Goal: Task Accomplishment & Management: Manage account settings

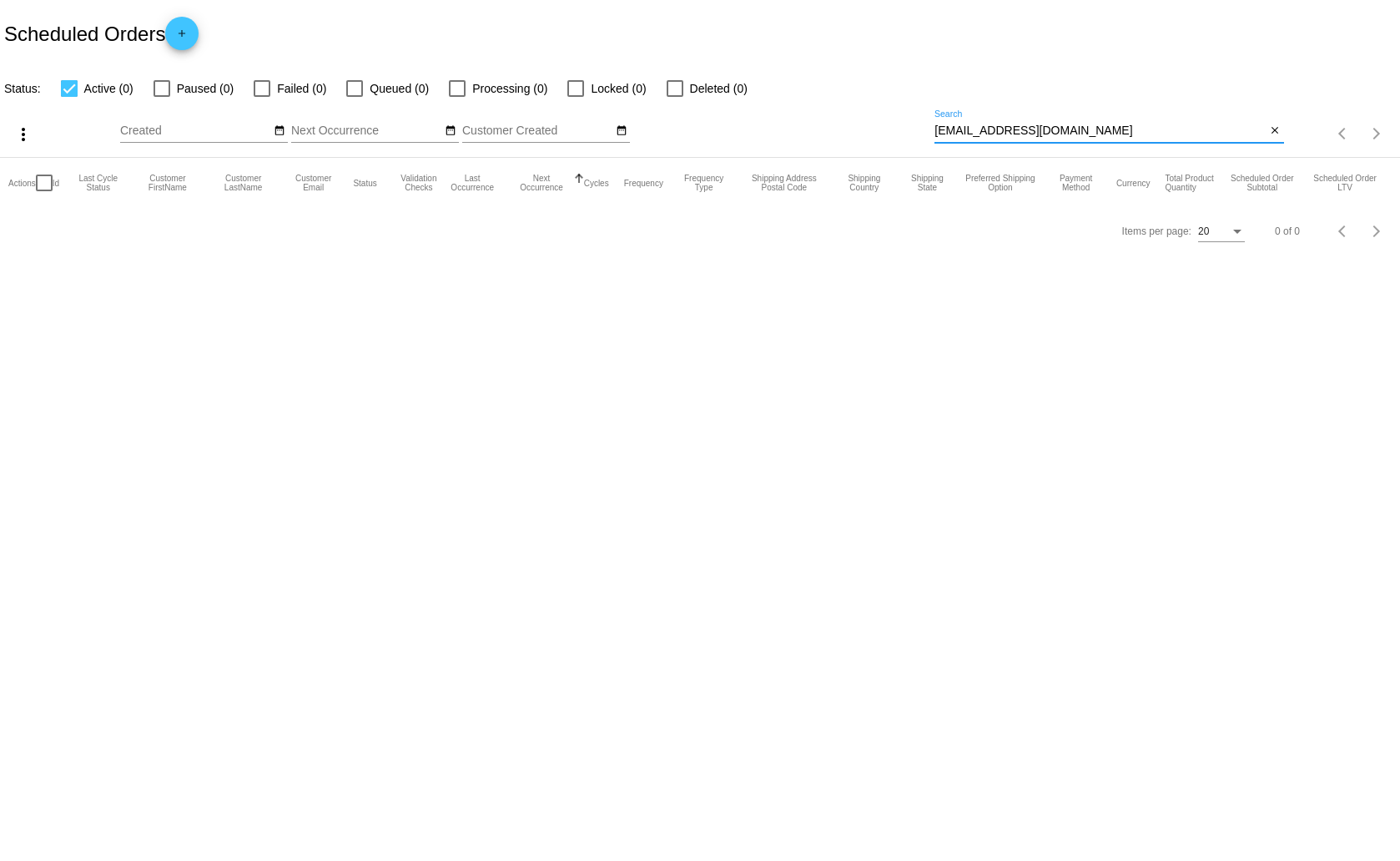
drag, startPoint x: 1064, startPoint y: 129, endPoint x: 930, endPoint y: 136, distance: 134.2
click at [930, 136] on div "more_vert Aug Jan Feb Mar [DATE]" at bounding box center [700, 128] width 1400 height 59
paste input "rexrbellsr"
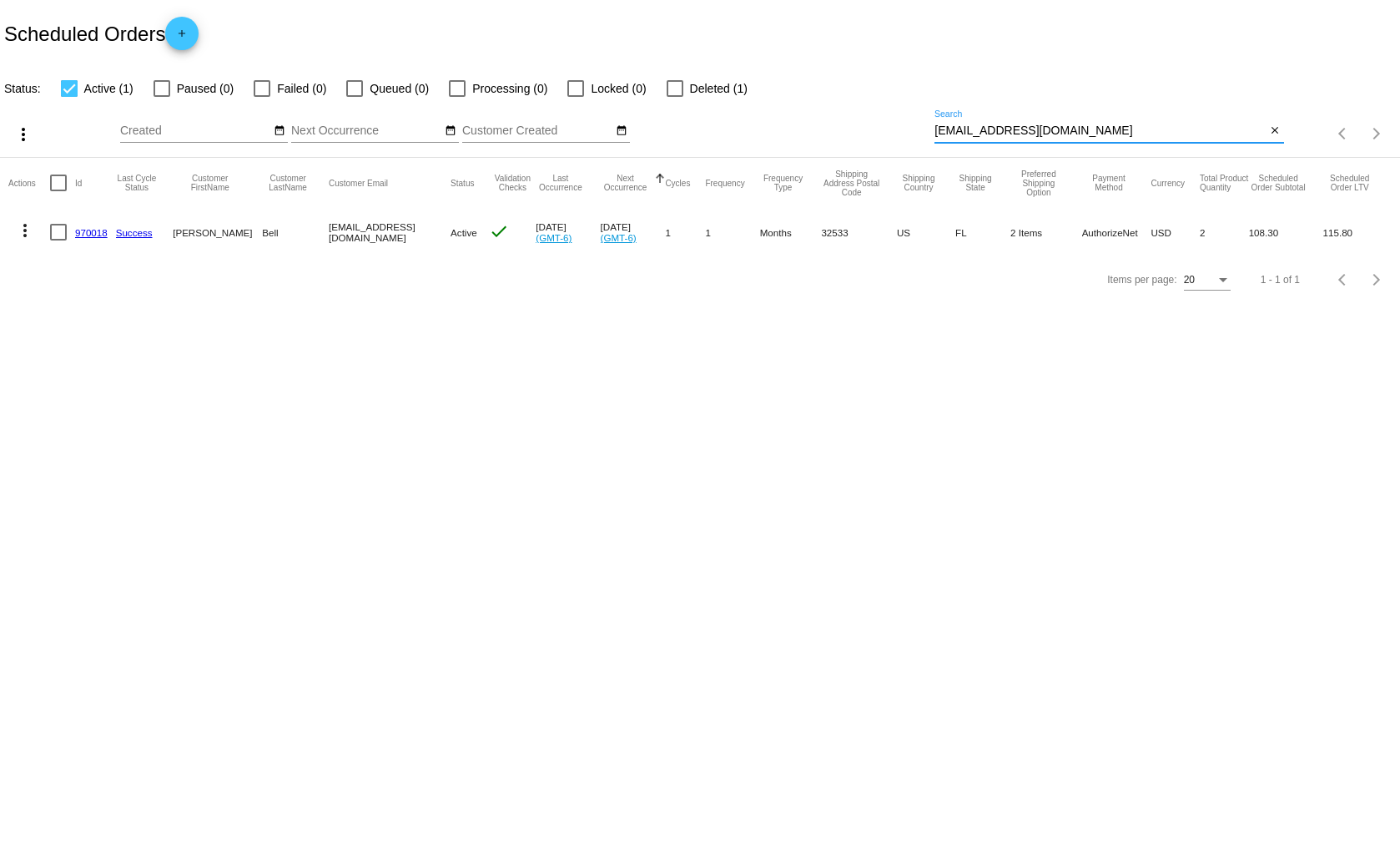
drag, startPoint x: 1030, startPoint y: 134, endPoint x: 929, endPoint y: 136, distance: 101.0
click at [929, 136] on div "more_vert Aug Jan Feb Mar [DATE]" at bounding box center [700, 128] width 1400 height 59
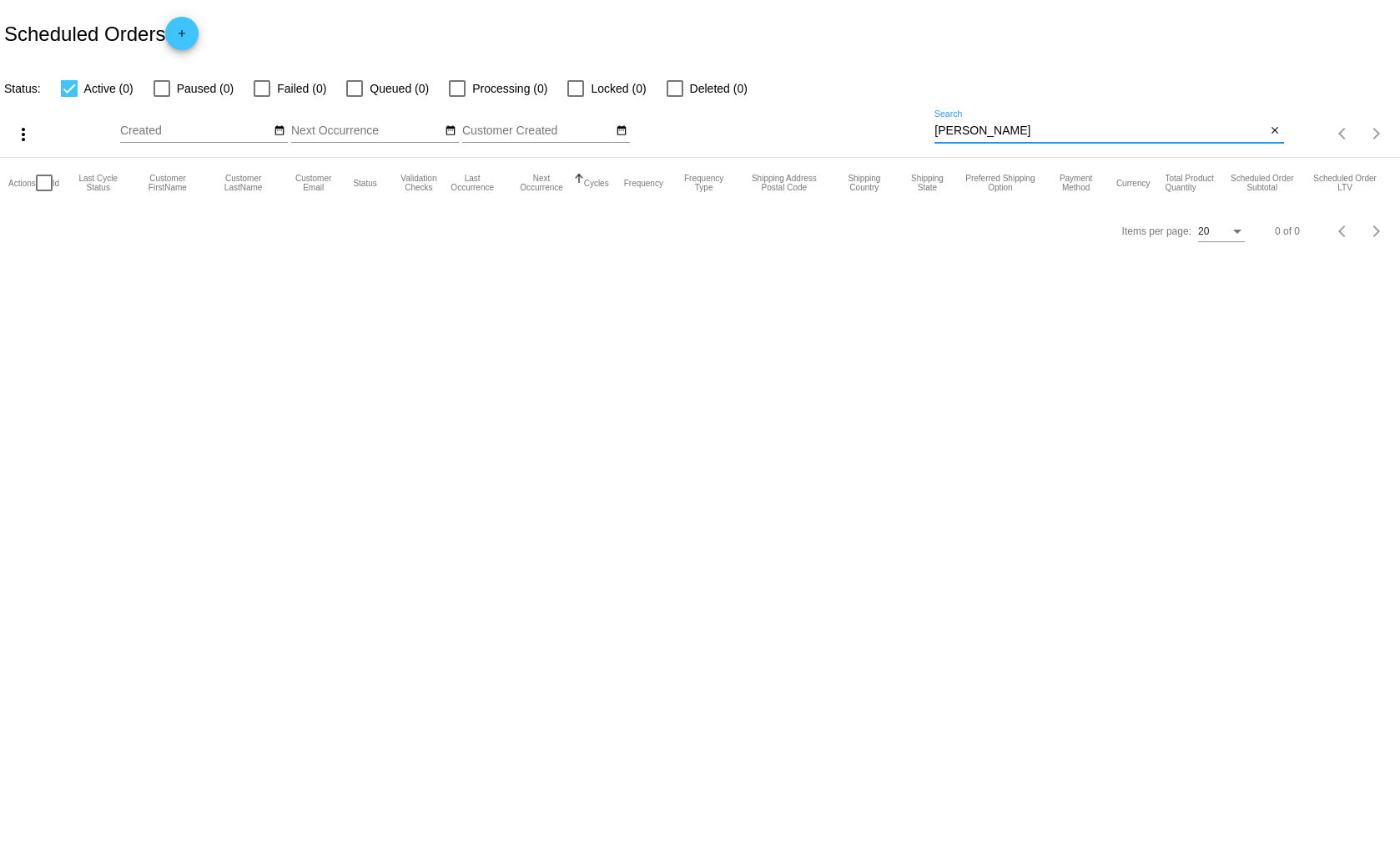
click at [979, 135] on input "[PERSON_NAME]" at bounding box center [1100, 131] width 331 height 13
drag, startPoint x: 969, startPoint y: 127, endPoint x: 932, endPoint y: 127, distance: 37.0
click at [932, 127] on div "more_vert Aug Jan Feb Mar [DATE]" at bounding box center [700, 128] width 1400 height 59
paste input "[EMAIL_ADDRESS][DOMAIN_NAME]"
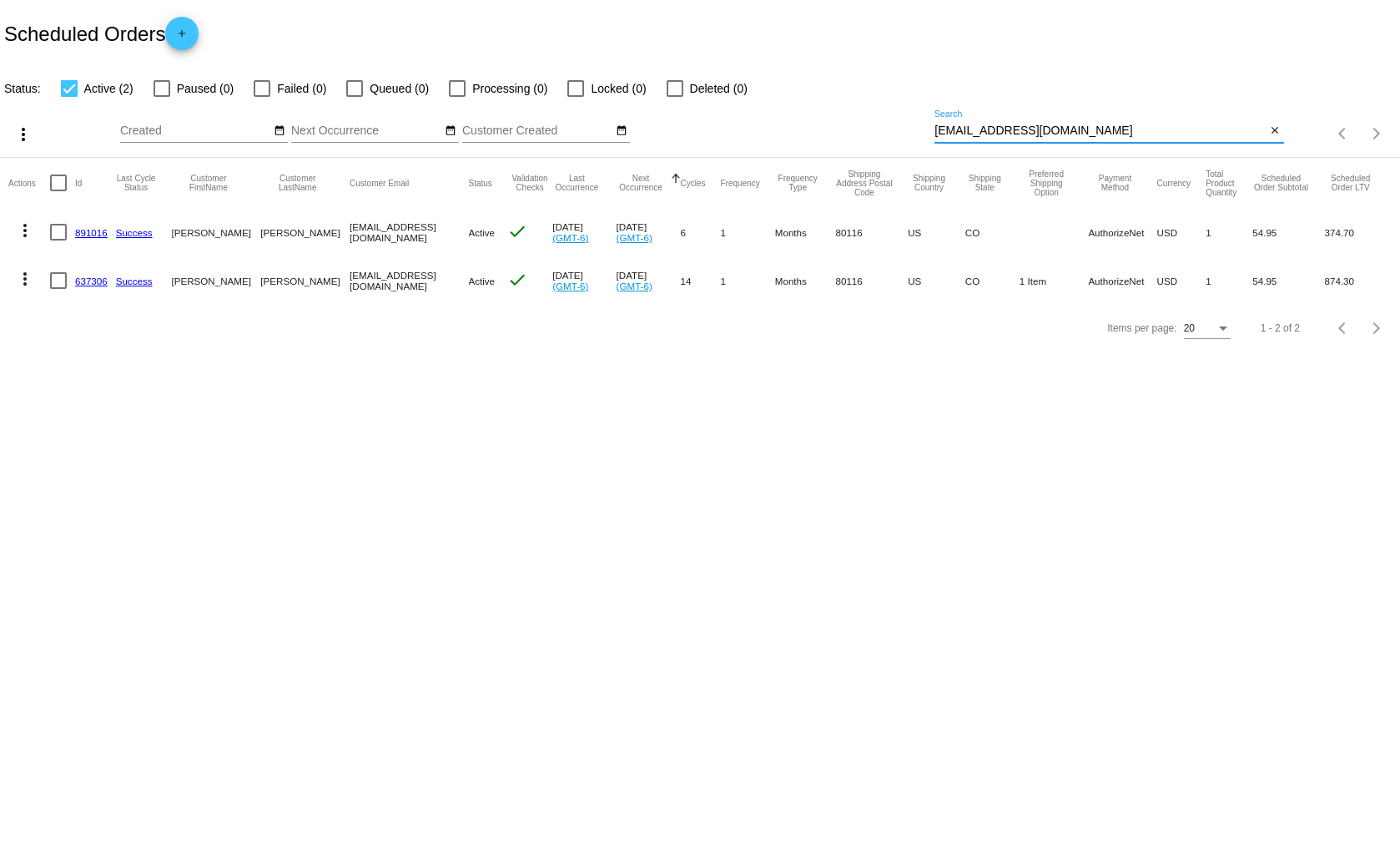
click at [25, 275] on mat-icon "more_vert" at bounding box center [25, 278] width 20 height 20
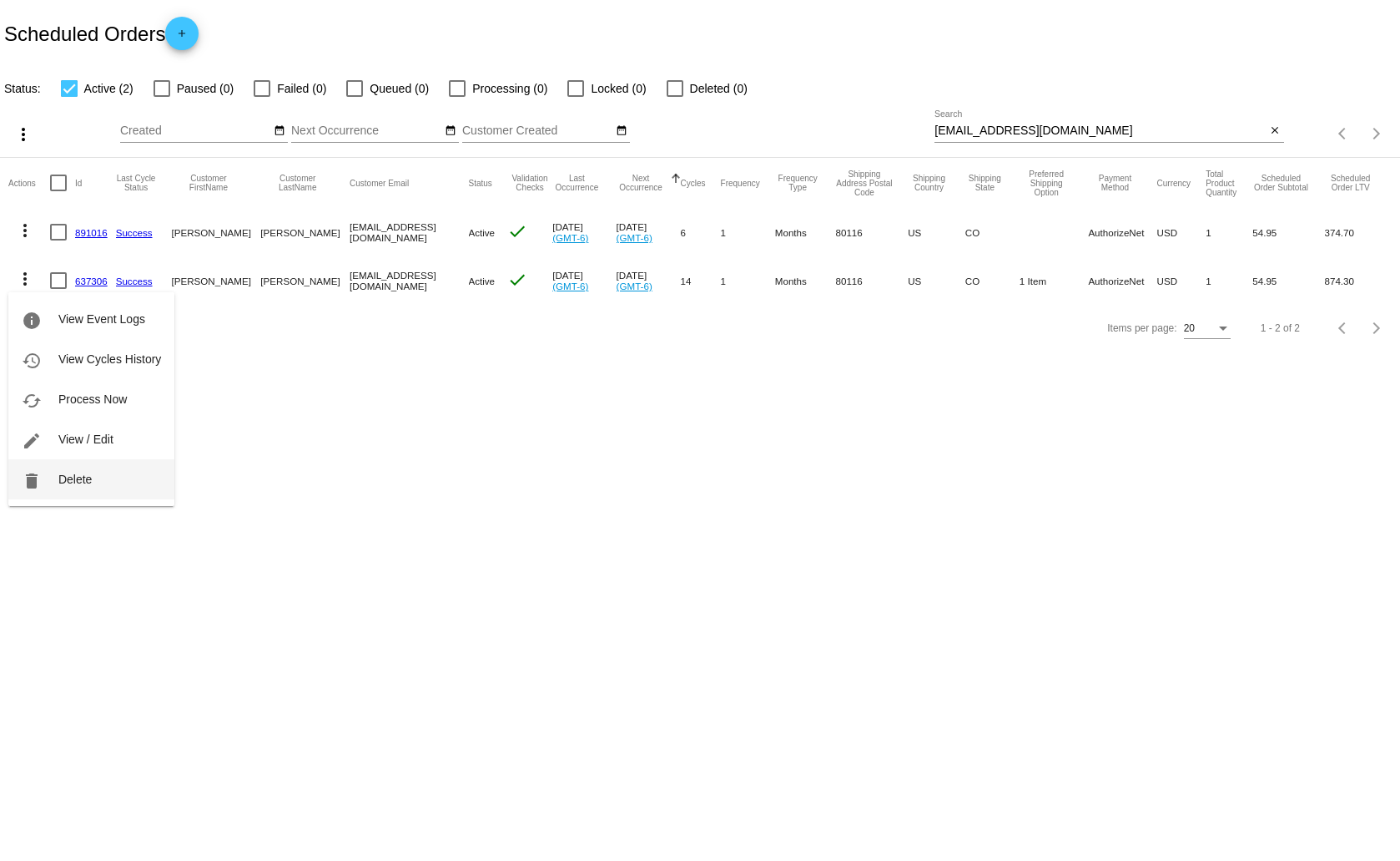
click at [89, 475] on span "Delete" at bounding box center [75, 479] width 33 height 13
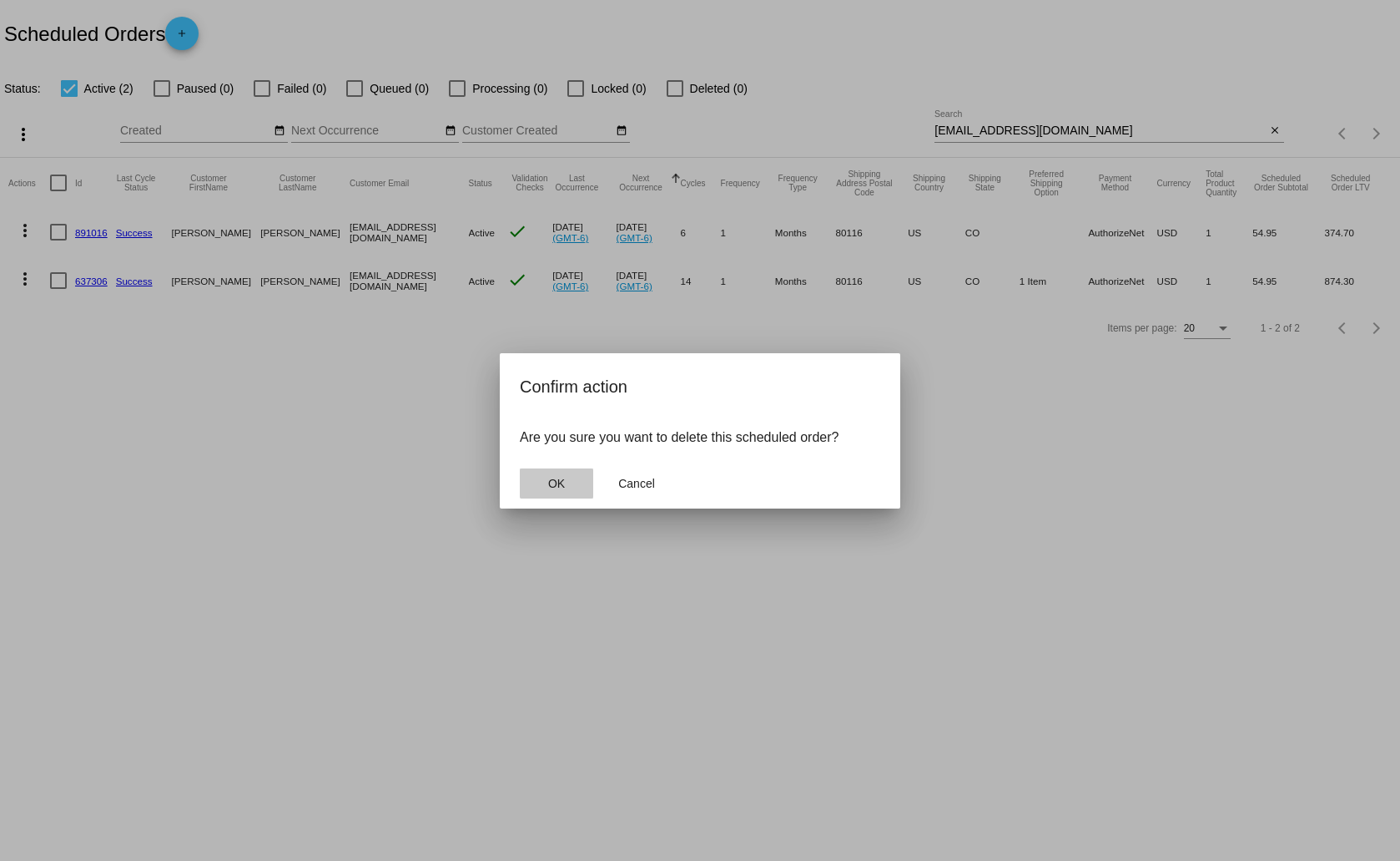
click at [567, 483] on button "OK" at bounding box center [555, 484] width 73 height 30
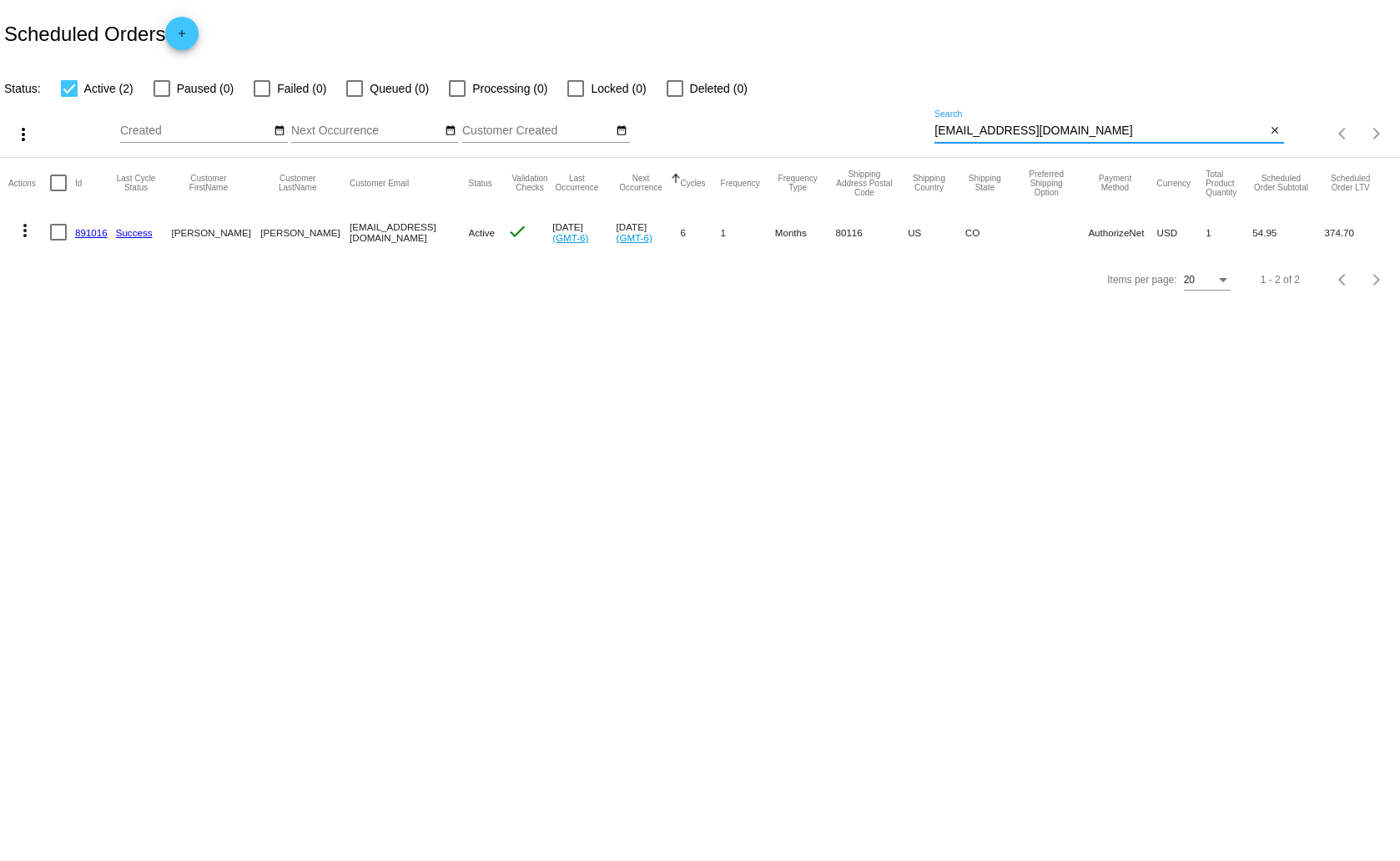
drag, startPoint x: 1149, startPoint y: 129, endPoint x: 937, endPoint y: 138, distance: 212.2
click at [937, 138] on div "[EMAIL_ADDRESS][DOMAIN_NAME] Search" at bounding box center [1100, 126] width 331 height 32
paste input "4300193@ExceptionalP"
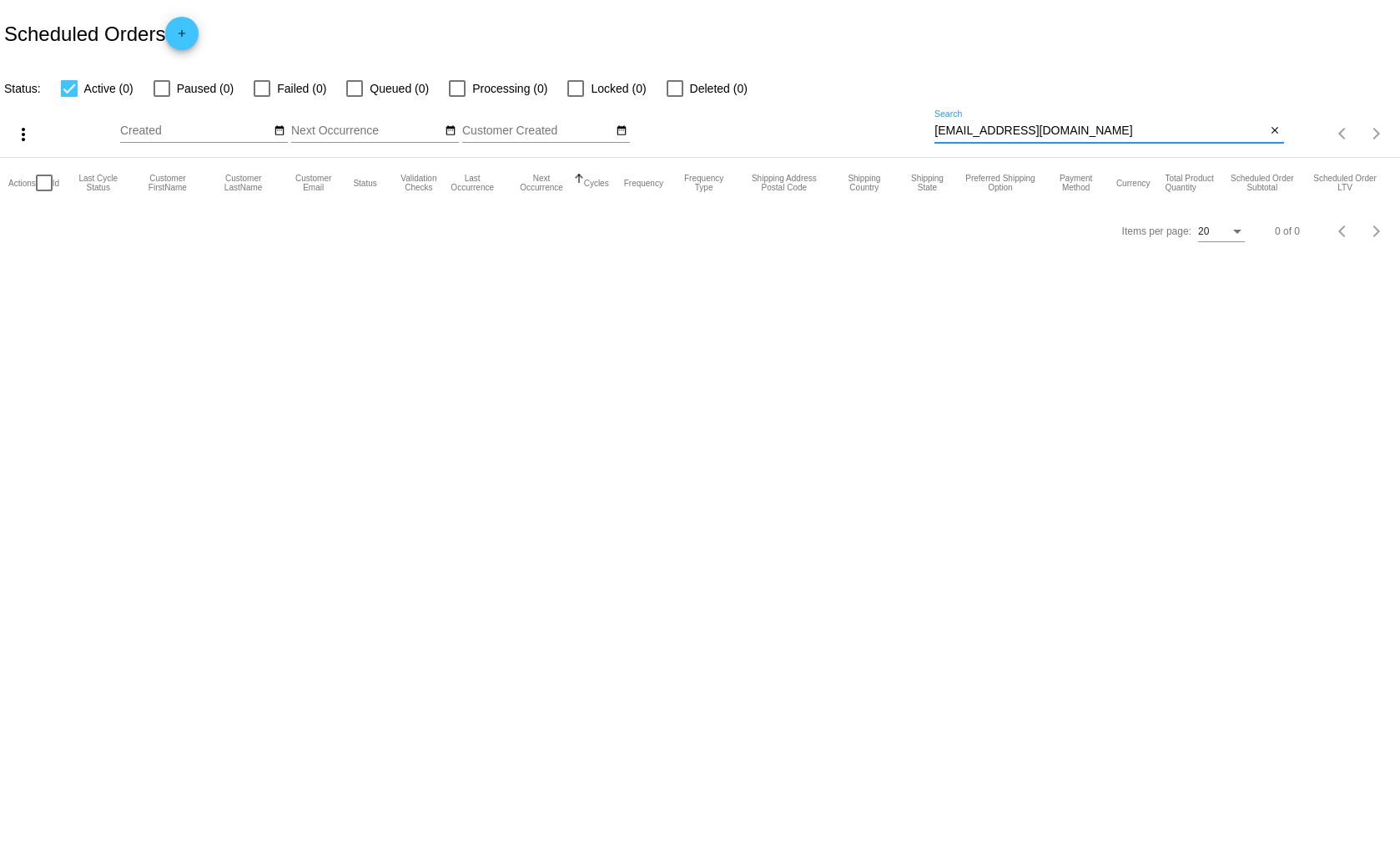
drag, startPoint x: 1157, startPoint y: 131, endPoint x: 934, endPoint y: 133, distance: 223.0
click at [934, 133] on div "more_vert Aug Jan Feb Mar [DATE]" at bounding box center [700, 128] width 1400 height 59
paste input "[EMAIL_ADDRESS][DOMAIN_NAME]"
drag, startPoint x: 1106, startPoint y: 132, endPoint x: 918, endPoint y: 132, distance: 188.0
click at [917, 132] on div "more_vert Aug Jan Feb Mar [DATE]" at bounding box center [700, 128] width 1400 height 59
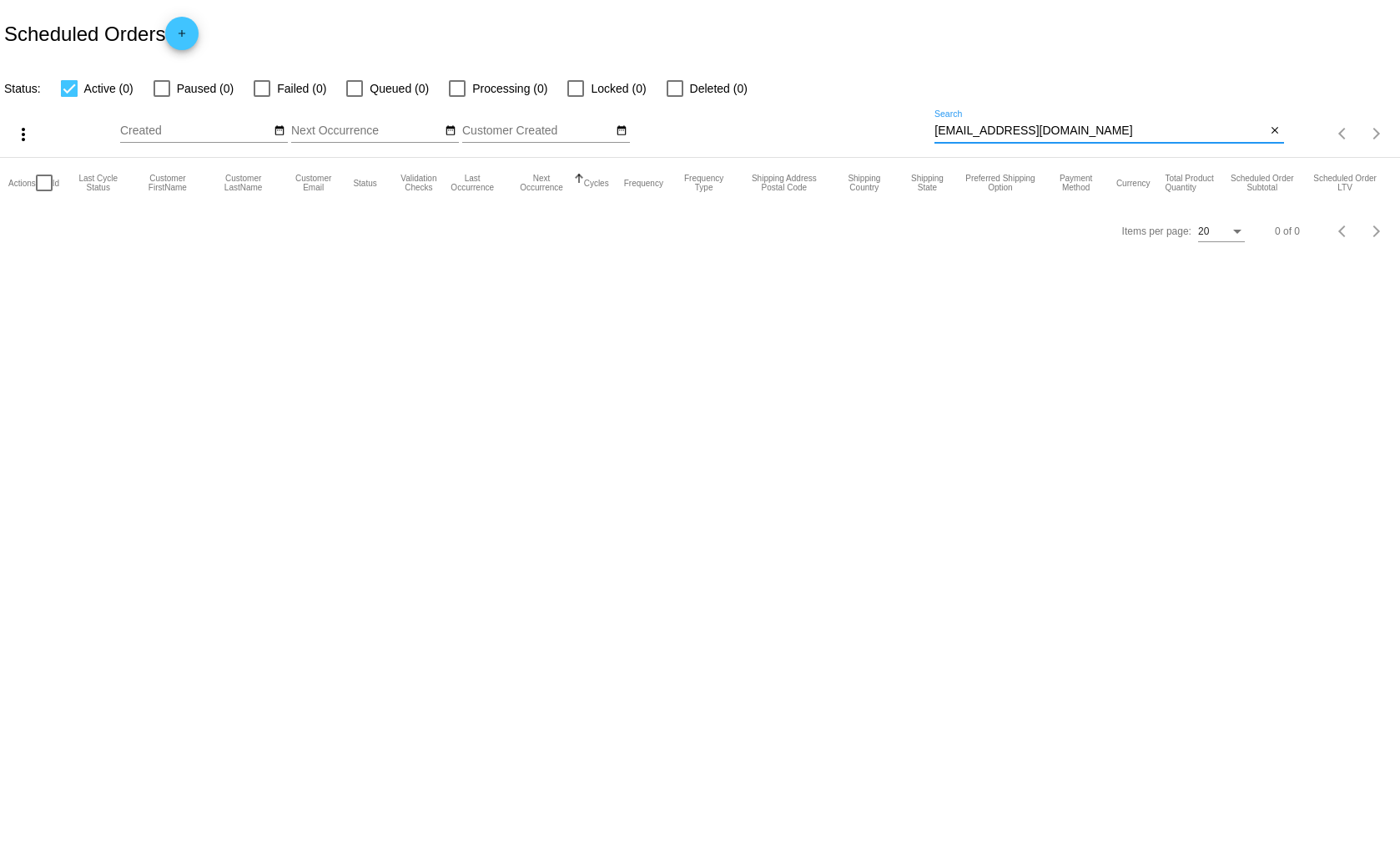
paste input "hilburnr@live"
drag, startPoint x: 1053, startPoint y: 124, endPoint x: 936, endPoint y: 135, distance: 117.5
click at [936, 135] on input "[EMAIL_ADDRESS][DOMAIN_NAME]" at bounding box center [1100, 131] width 331 height 13
type input "jhnkellas"
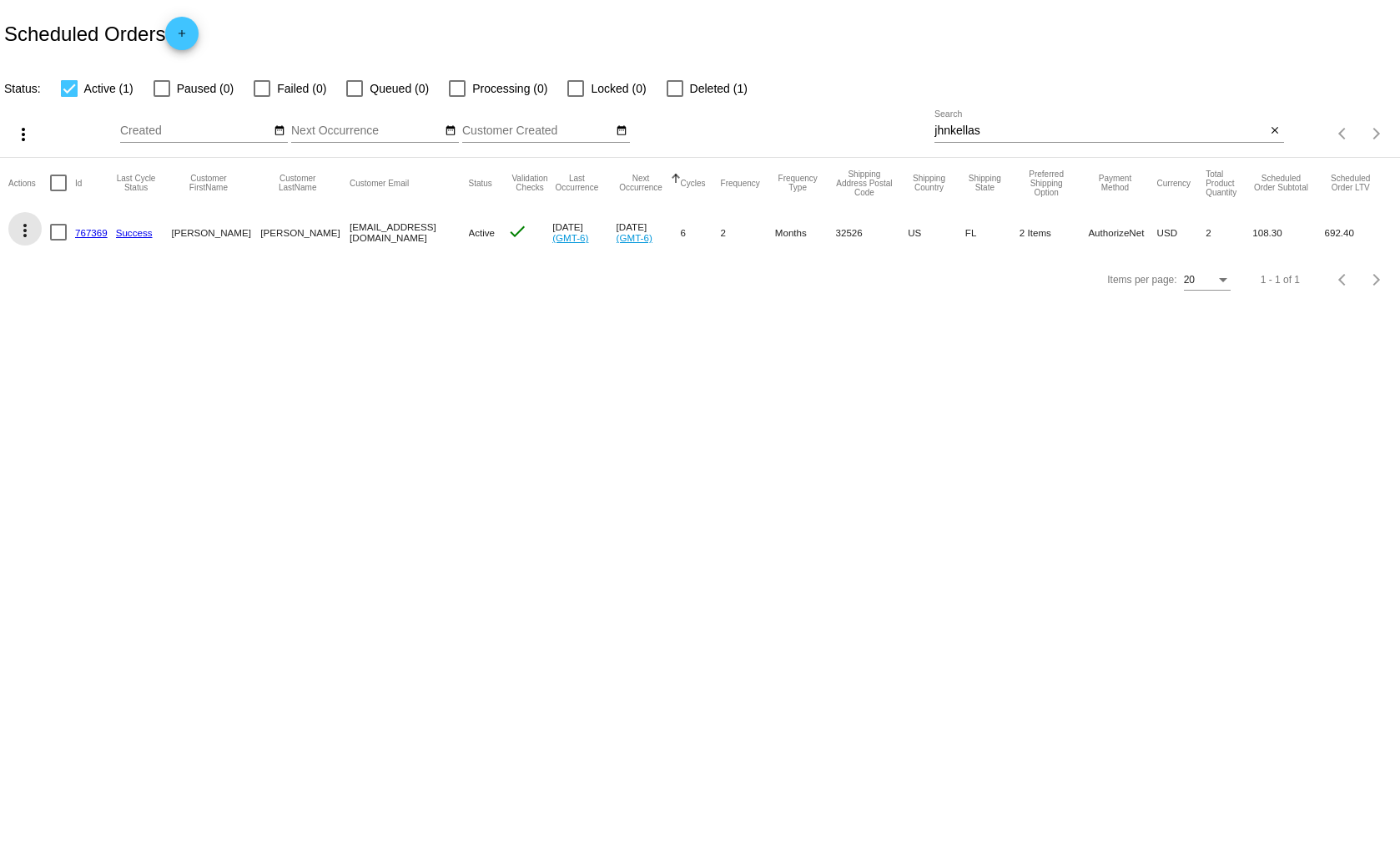
click at [24, 229] on mat-icon "more_vert" at bounding box center [25, 229] width 20 height 20
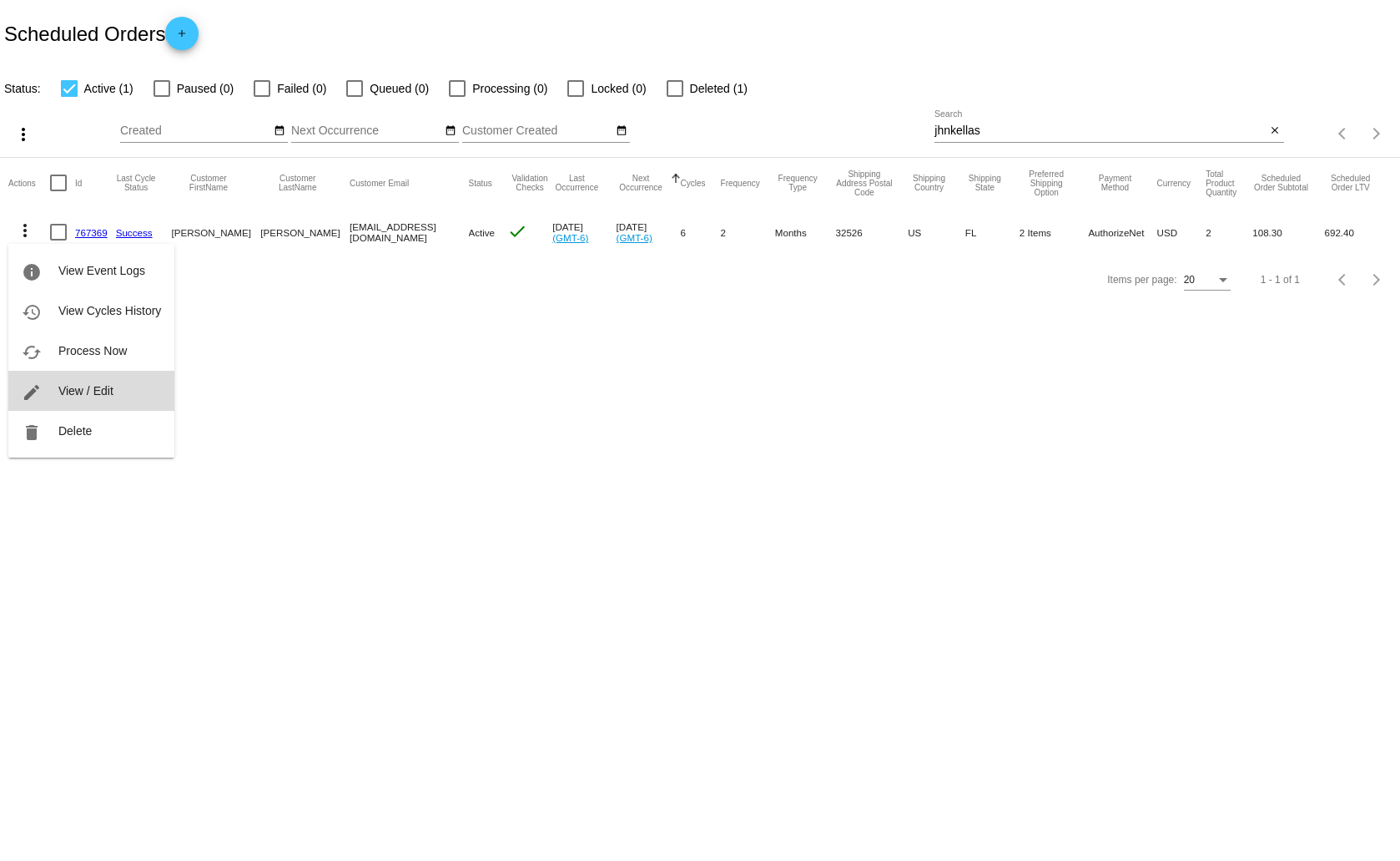
click at [76, 381] on button "edit View / Edit" at bounding box center [91, 391] width 166 height 40
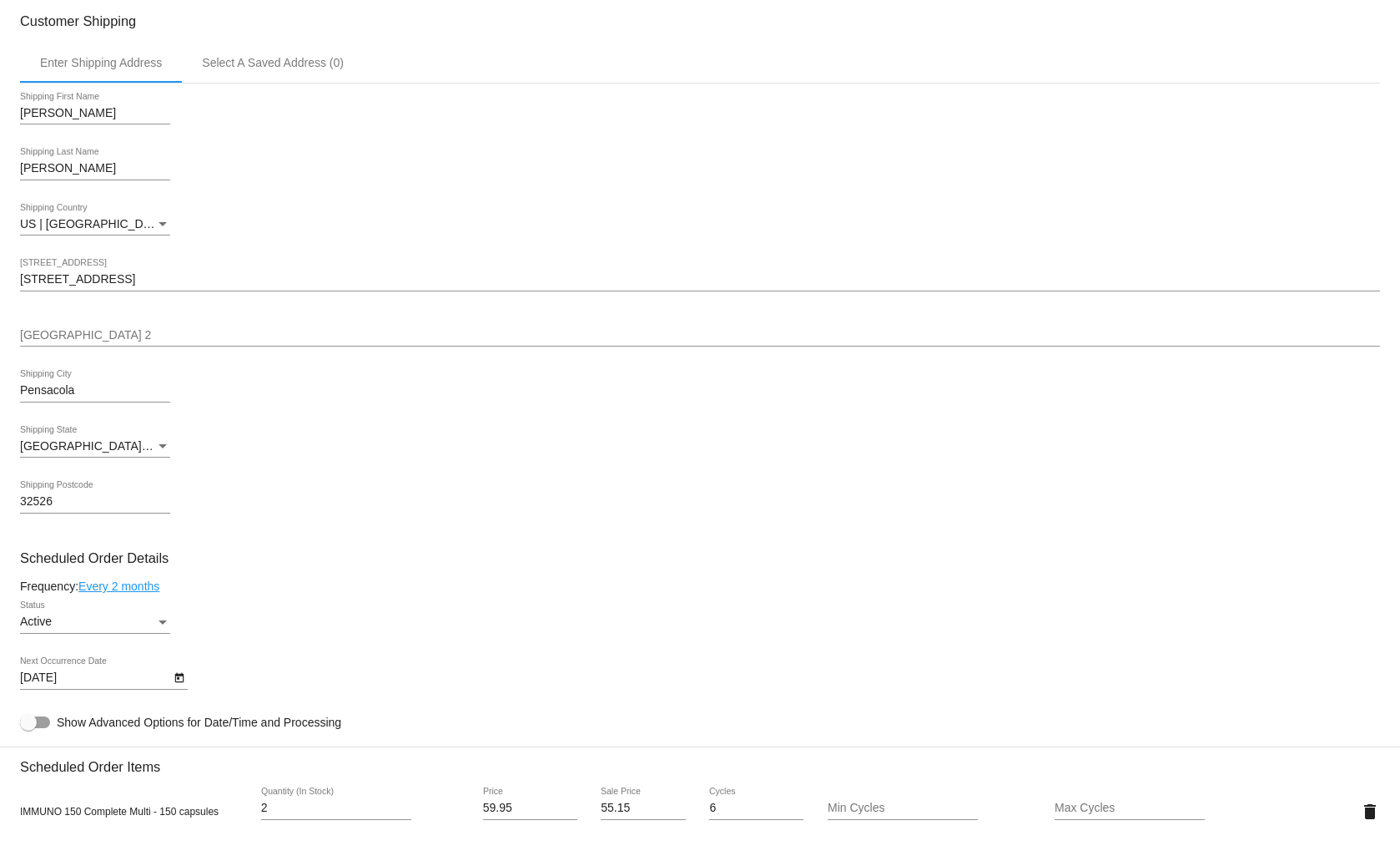
scroll to position [584, 0]
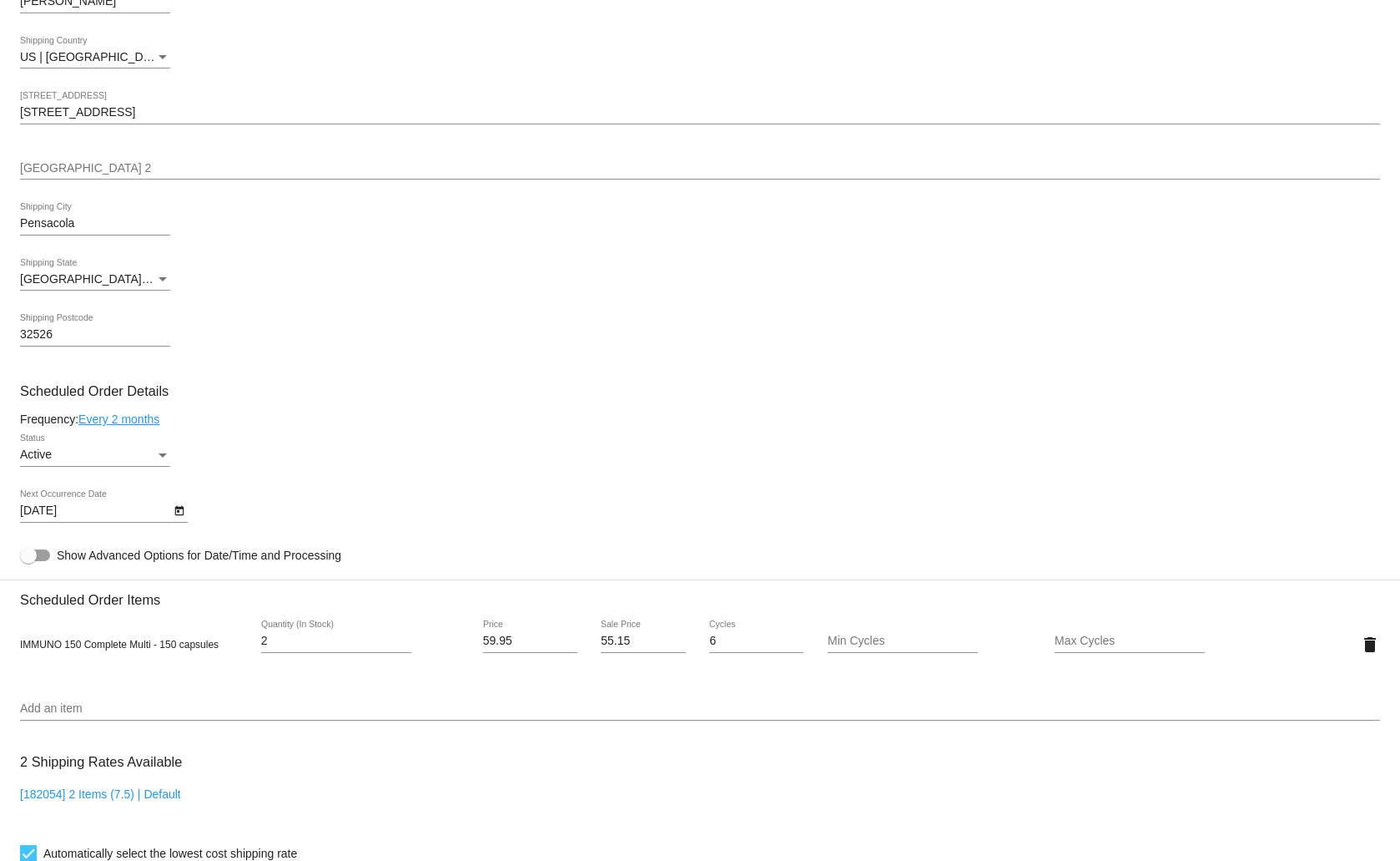
click at [174, 511] on icon "Open calendar" at bounding box center [179, 510] width 11 height 20
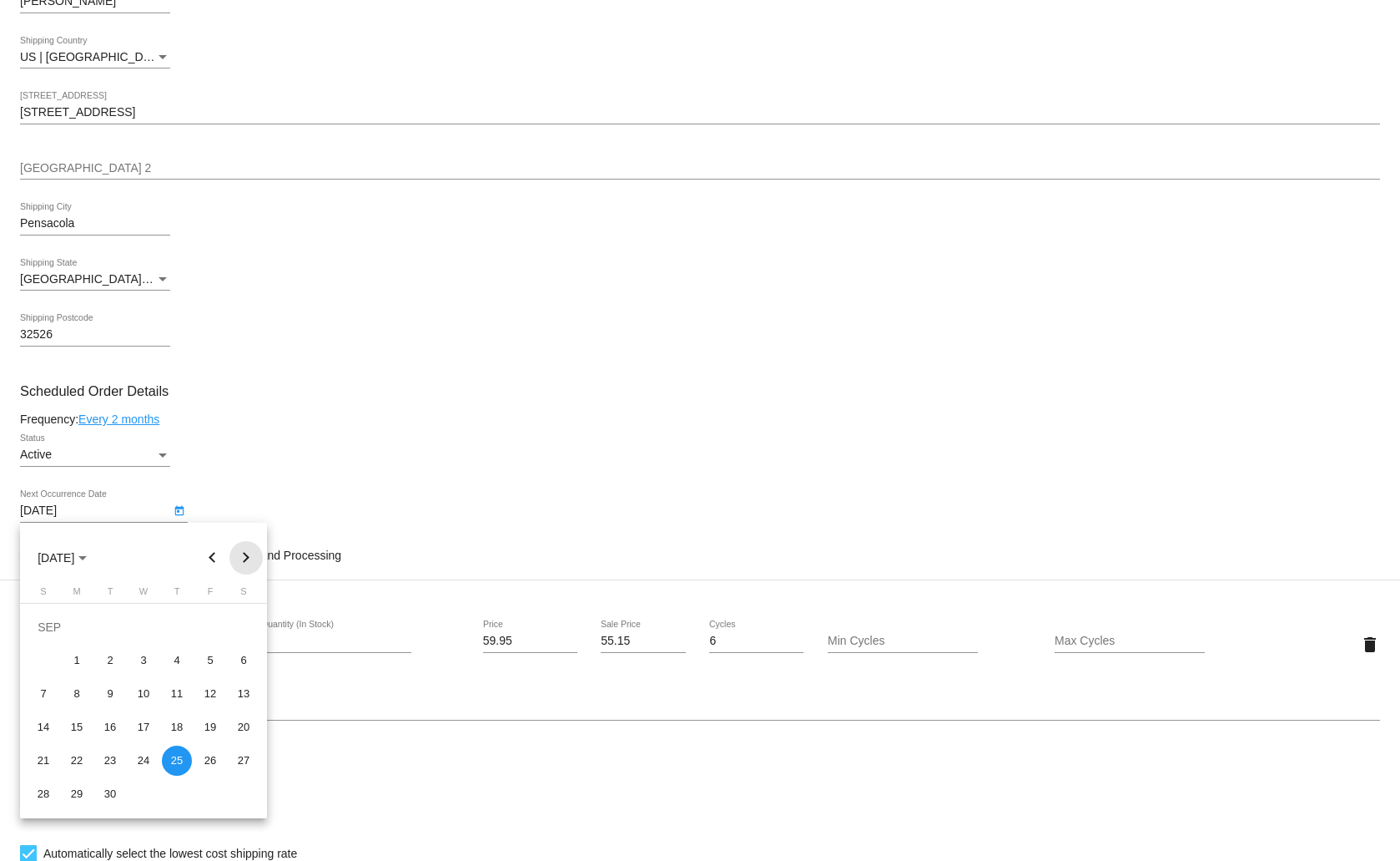
click at [248, 557] on button "Next month" at bounding box center [245, 557] width 33 height 33
click at [248, 556] on button "Next month" at bounding box center [245, 557] width 33 height 33
click at [82, 690] on div "10" at bounding box center [77, 694] width 30 height 30
type input "[DATE]"
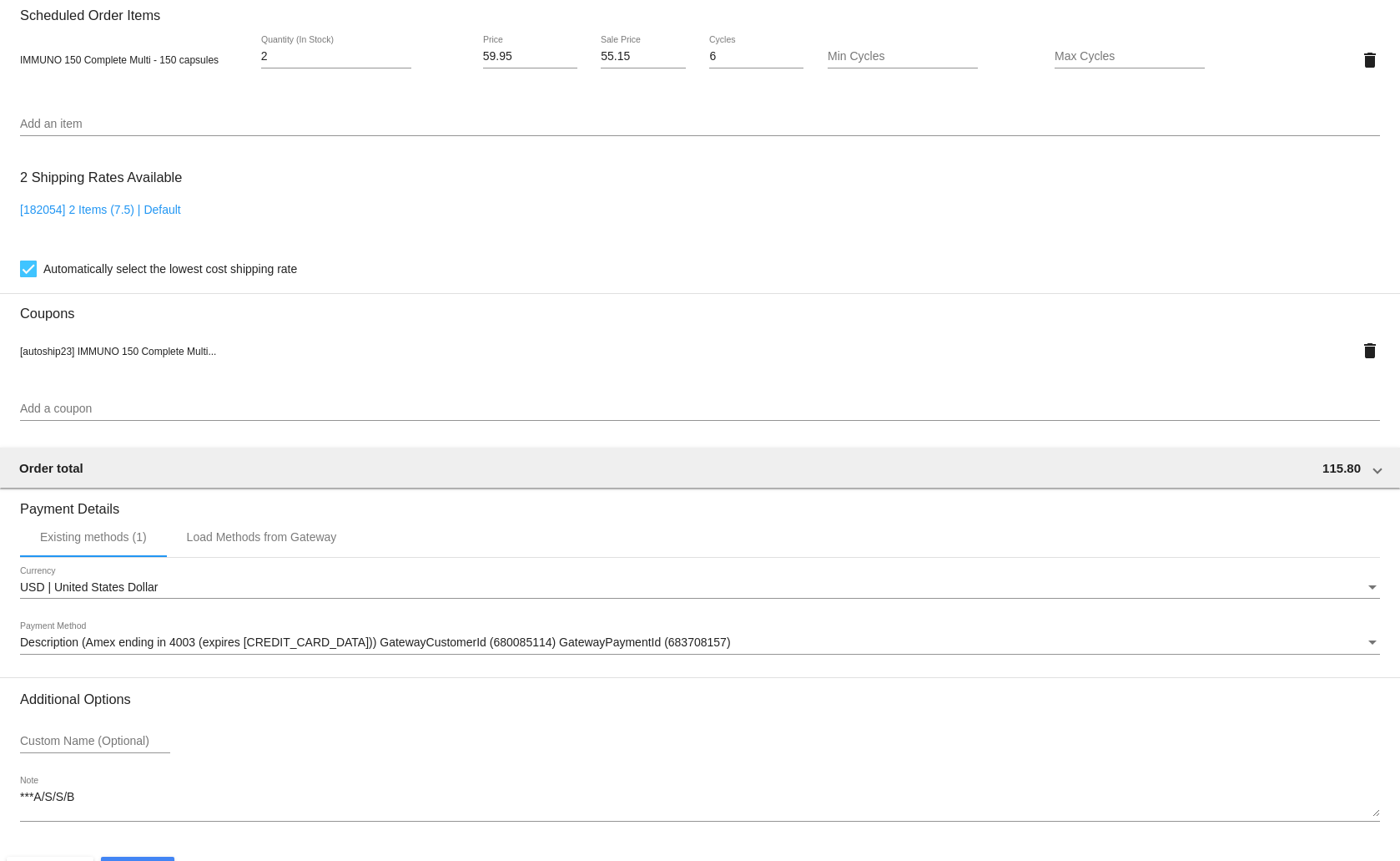
scroll to position [1221, 0]
